Goal: Navigation & Orientation: Find specific page/section

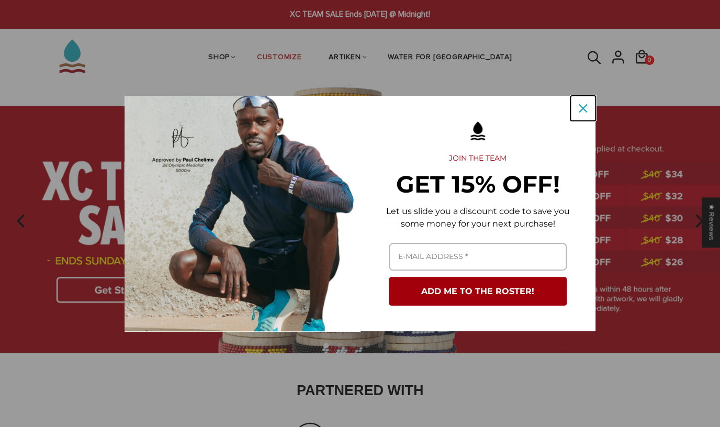
click at [583, 108] on icon "close icon" at bounding box center [582, 108] width 8 height 8
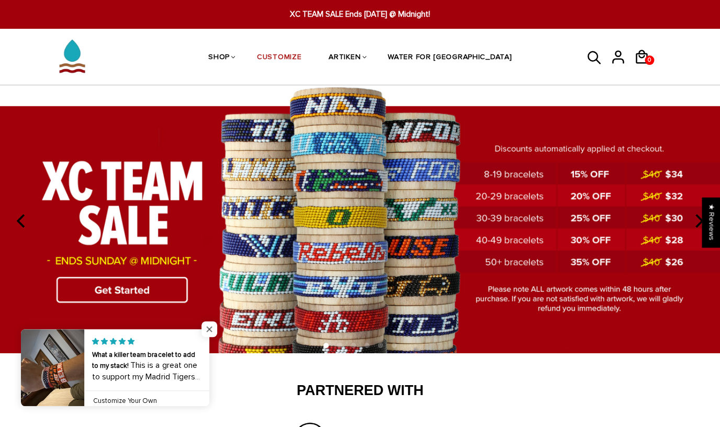
click at [212, 324] on span "Close popup widget" at bounding box center [209, 329] width 16 height 16
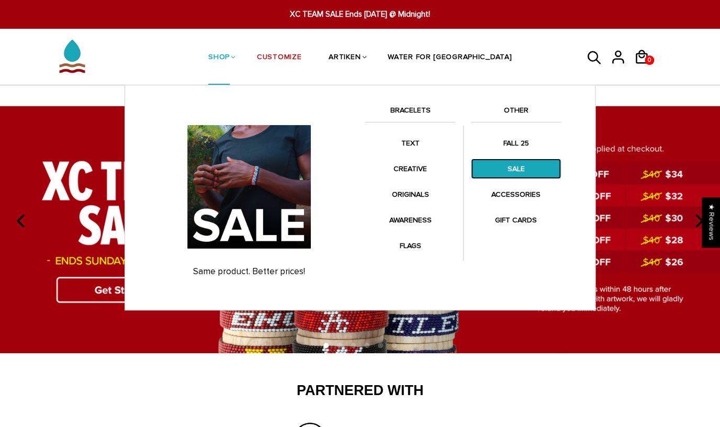
click at [519, 173] on link "SALE" at bounding box center [516, 168] width 90 height 20
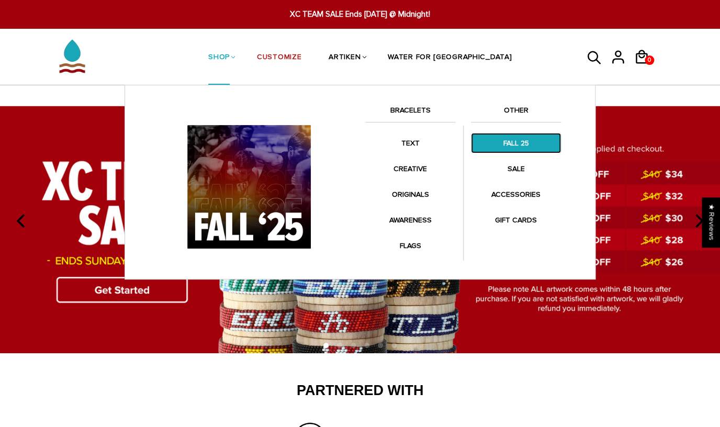
click at [533, 149] on link "FALL 25" at bounding box center [516, 143] width 90 height 20
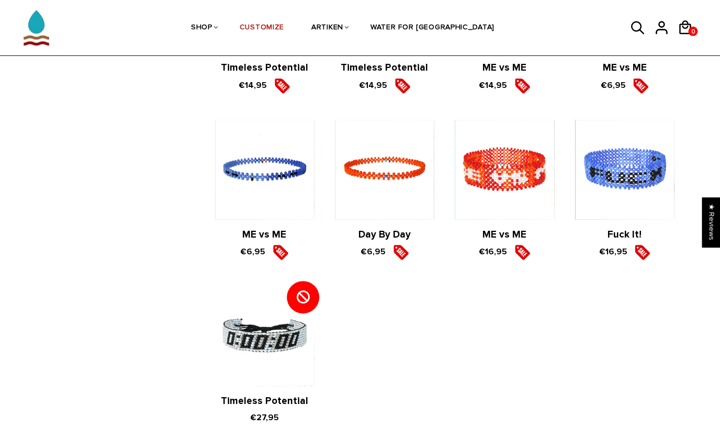
scroll to position [1383, 0]
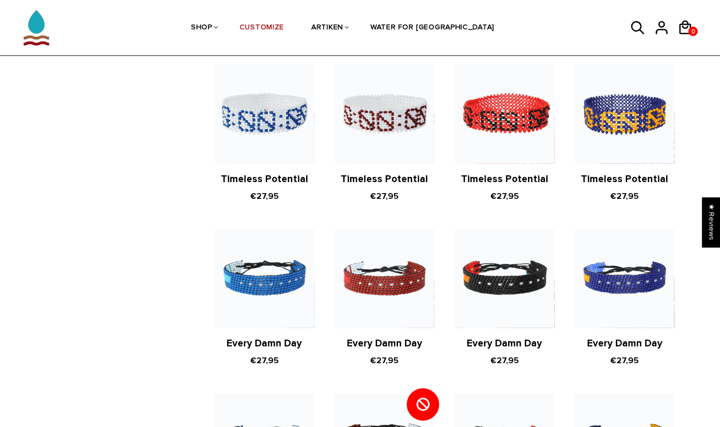
scroll to position [629, 0]
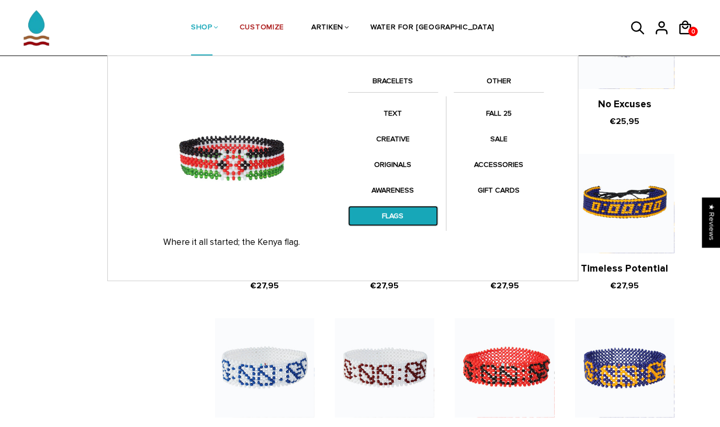
click at [386, 212] on link "FLAGS" at bounding box center [393, 216] width 90 height 20
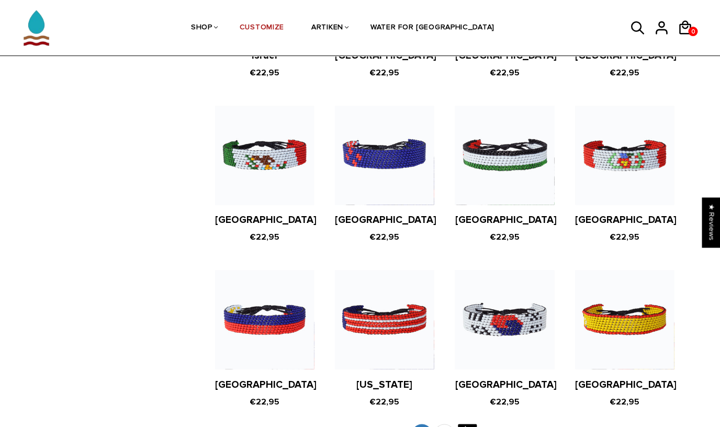
scroll to position [1945, 0]
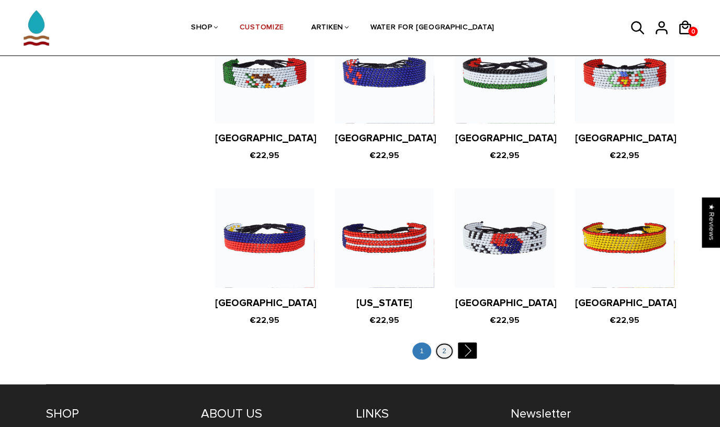
click at [446, 342] on link "2" at bounding box center [444, 350] width 19 height 17
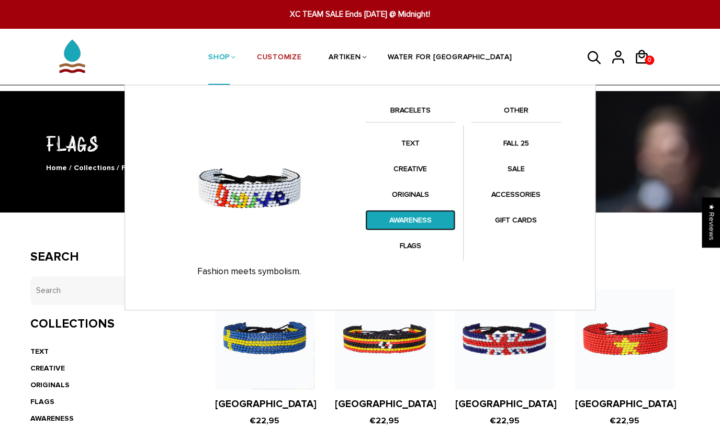
click at [427, 225] on link "AWARENESS" at bounding box center [410, 220] width 90 height 20
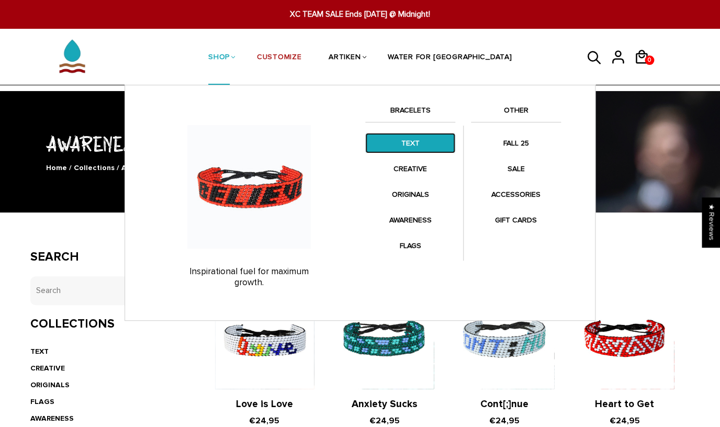
click at [401, 136] on link "TEXT" at bounding box center [410, 143] width 90 height 20
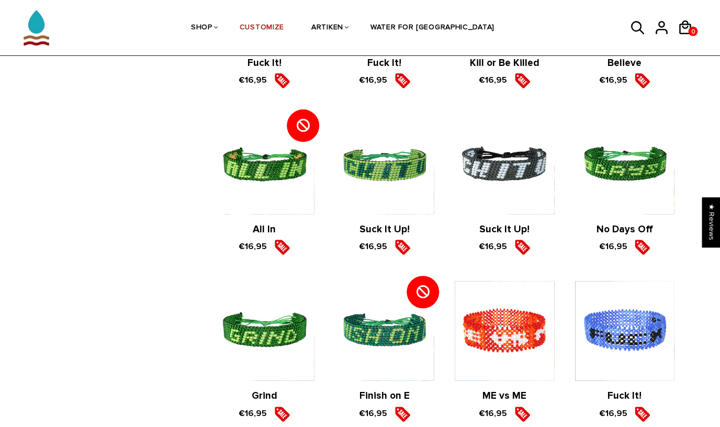
scroll to position [1691, 0]
